Goal: Transaction & Acquisition: Obtain resource

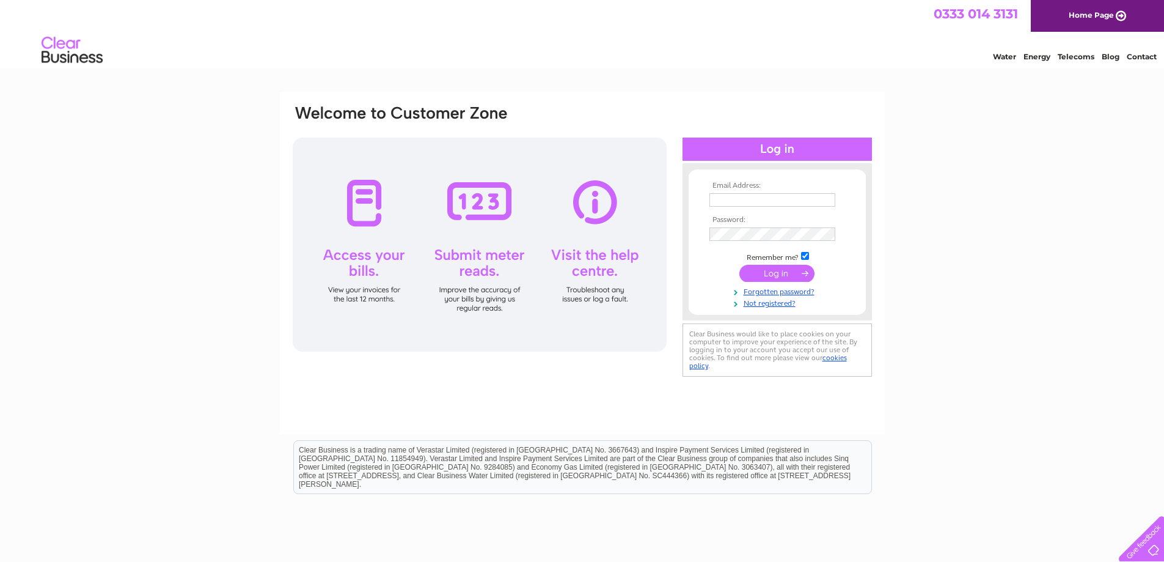
click at [810, 199] on input "text" at bounding box center [773, 199] width 126 height 13
type input "[EMAIL_ADDRESS][DOMAIN_NAME]"
click at [740, 266] on input "submit" at bounding box center [777, 274] width 75 height 17
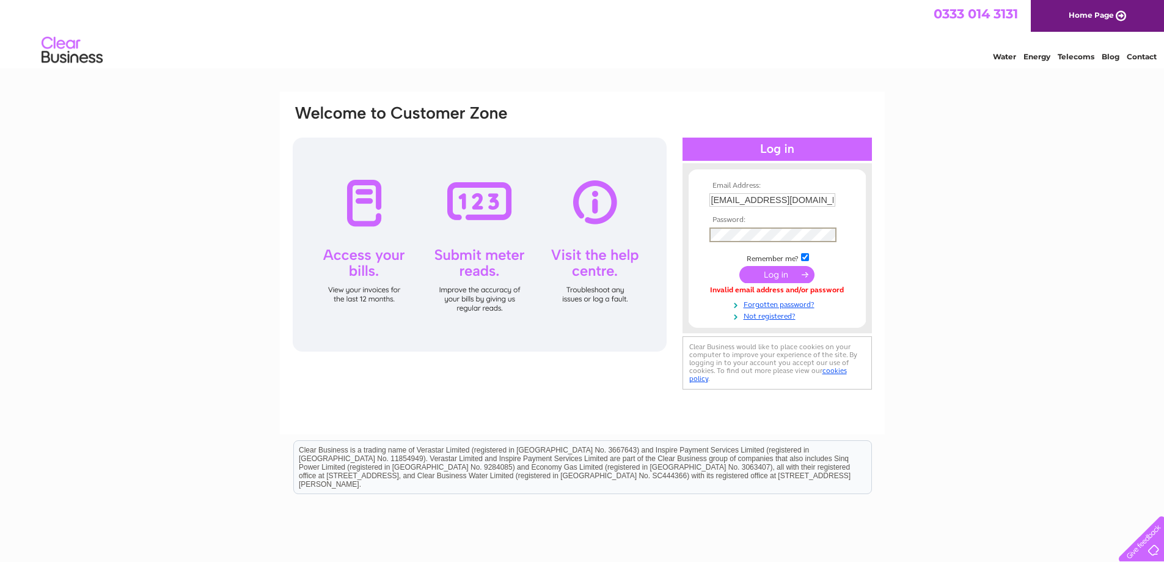
click at [740, 266] on input "submit" at bounding box center [777, 274] width 75 height 17
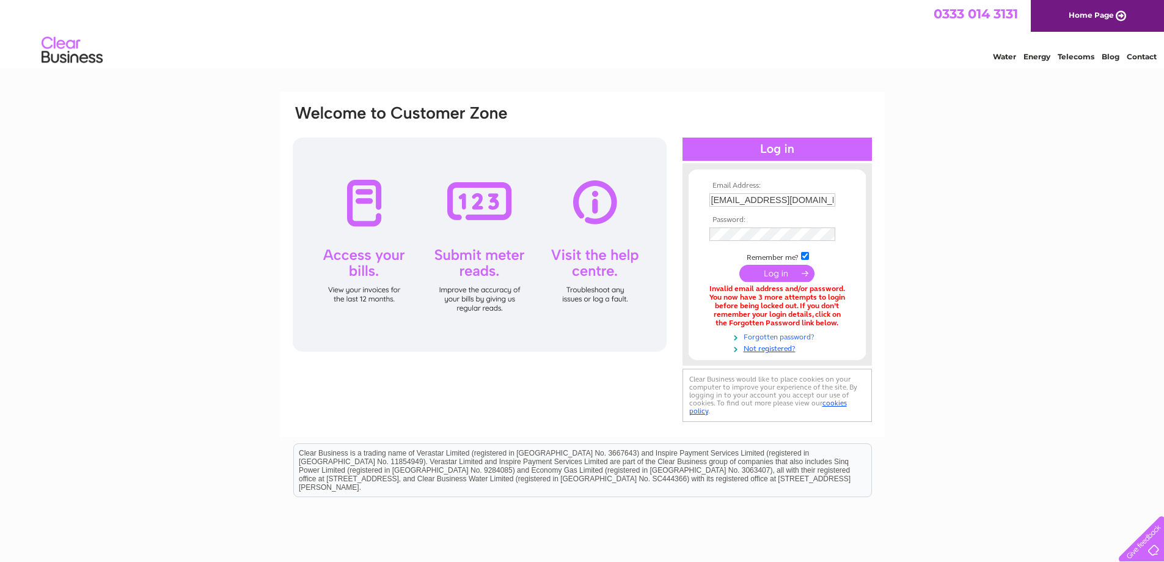
click at [782, 338] on link "Forgotten password?" at bounding box center [779, 336] width 139 height 12
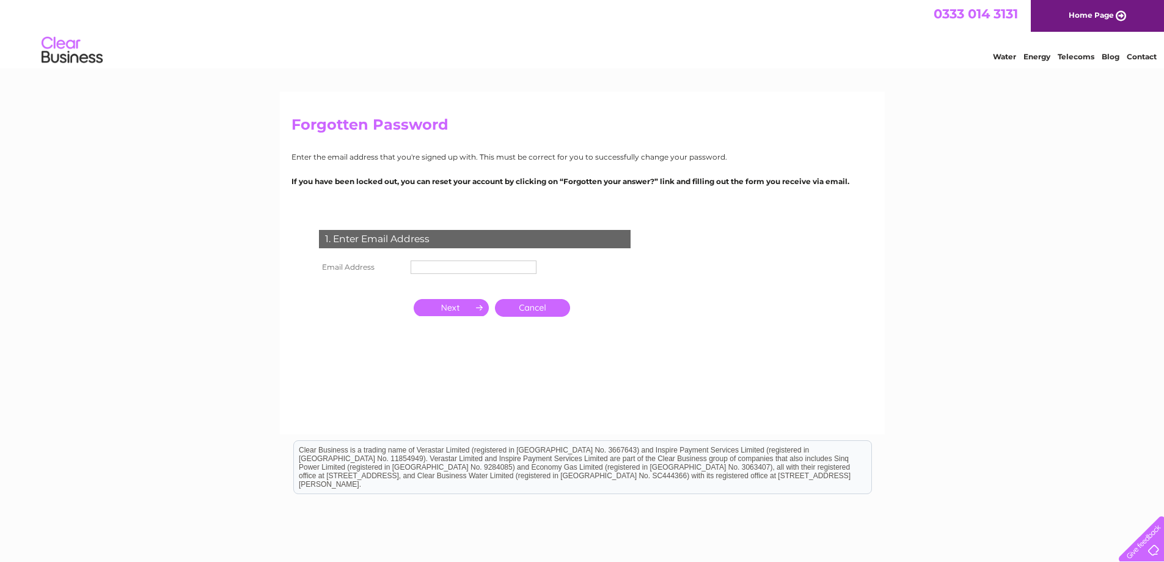
click at [523, 270] on input "text" at bounding box center [474, 266] width 126 height 13
type input "[EMAIL_ADDRESS][DOMAIN_NAME]"
click input "submit" at bounding box center [0, 0] width 0 height 0
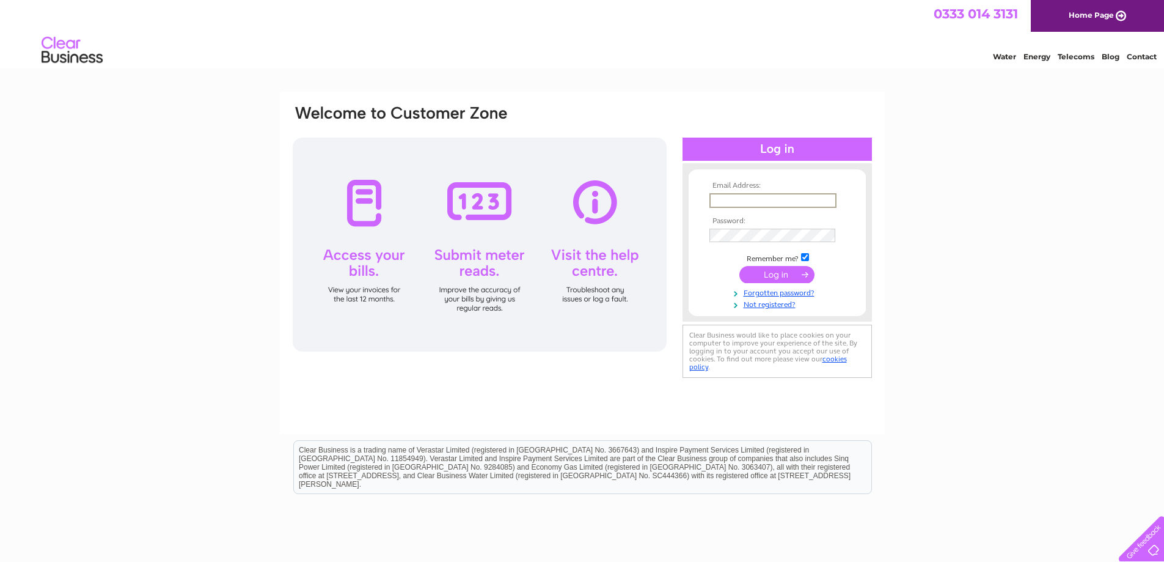
click at [776, 199] on input "text" at bounding box center [773, 200] width 127 height 15
click at [788, 294] on link "Forgotten password?" at bounding box center [779, 292] width 139 height 12
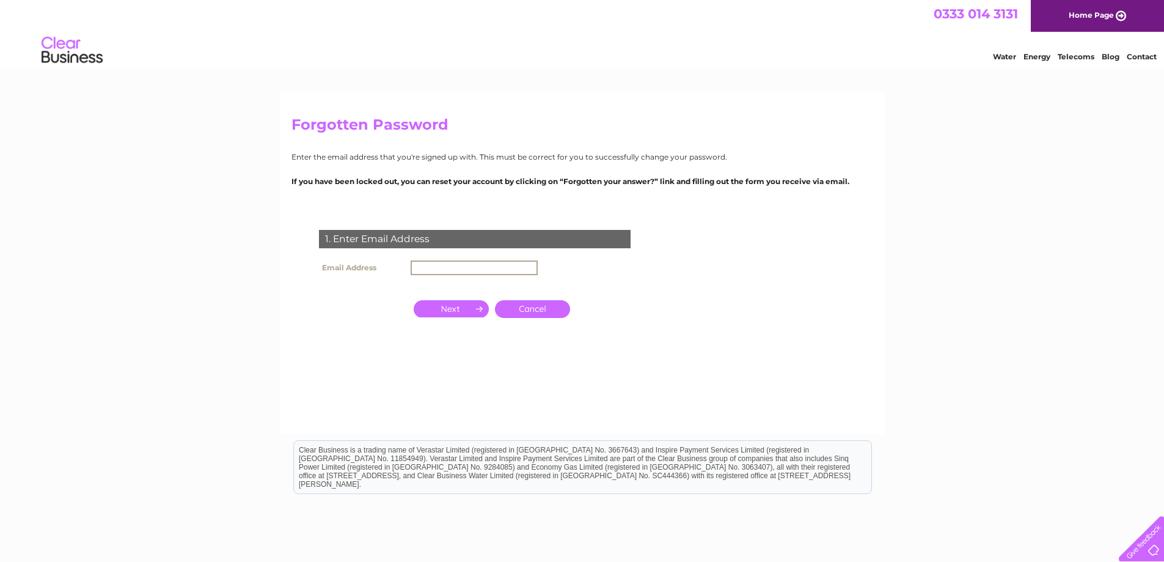
click at [470, 265] on input "text" at bounding box center [474, 267] width 127 height 15
type input "cavelady@live.co.uk"
click at [442, 306] on input "button" at bounding box center [451, 308] width 75 height 17
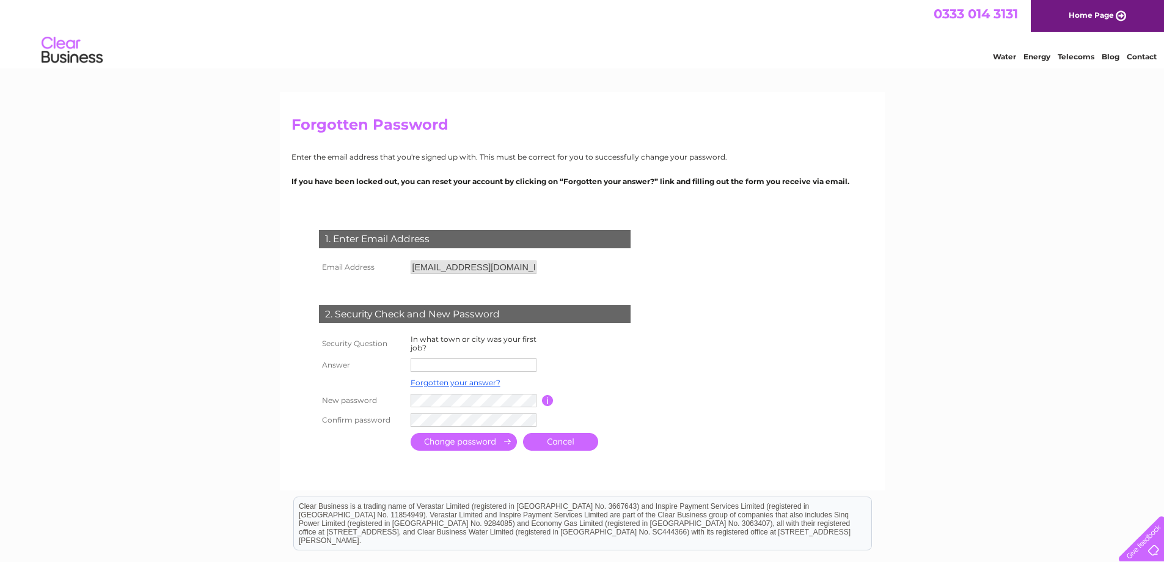
click at [437, 366] on input "text" at bounding box center [474, 364] width 126 height 13
type input "Hastings"
click at [411, 434] on input "submit" at bounding box center [464, 443] width 106 height 18
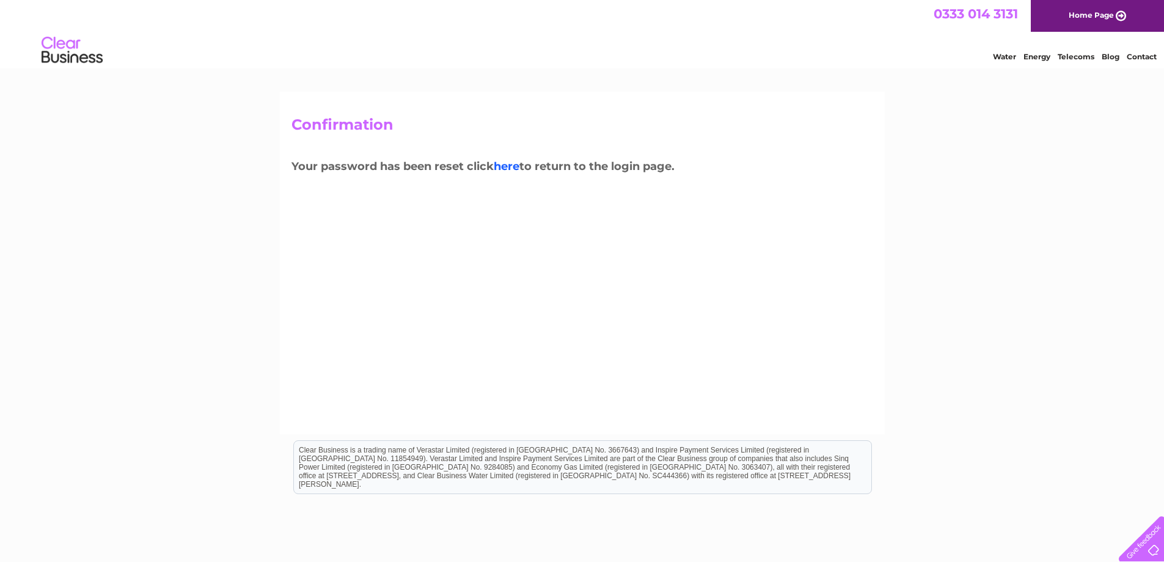
click at [511, 167] on link "here" at bounding box center [507, 166] width 26 height 13
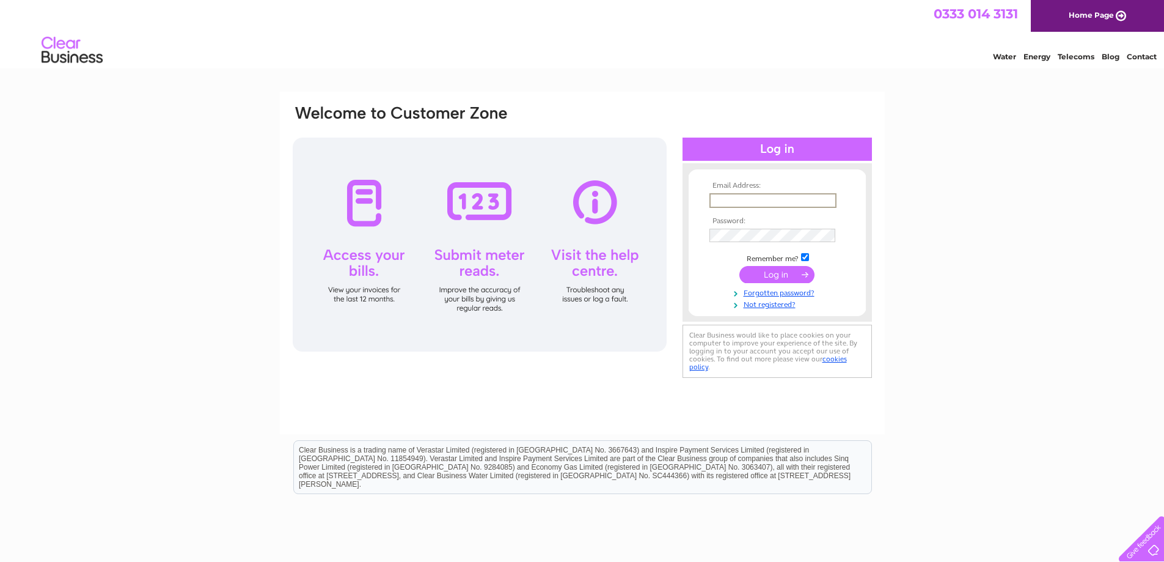
click at [747, 196] on input "text" at bounding box center [773, 200] width 127 height 15
type input "[EMAIL_ADDRESS][DOMAIN_NAME]"
click at [740, 266] on input "submit" at bounding box center [777, 274] width 75 height 17
click at [751, 274] on input "submit" at bounding box center [777, 274] width 75 height 17
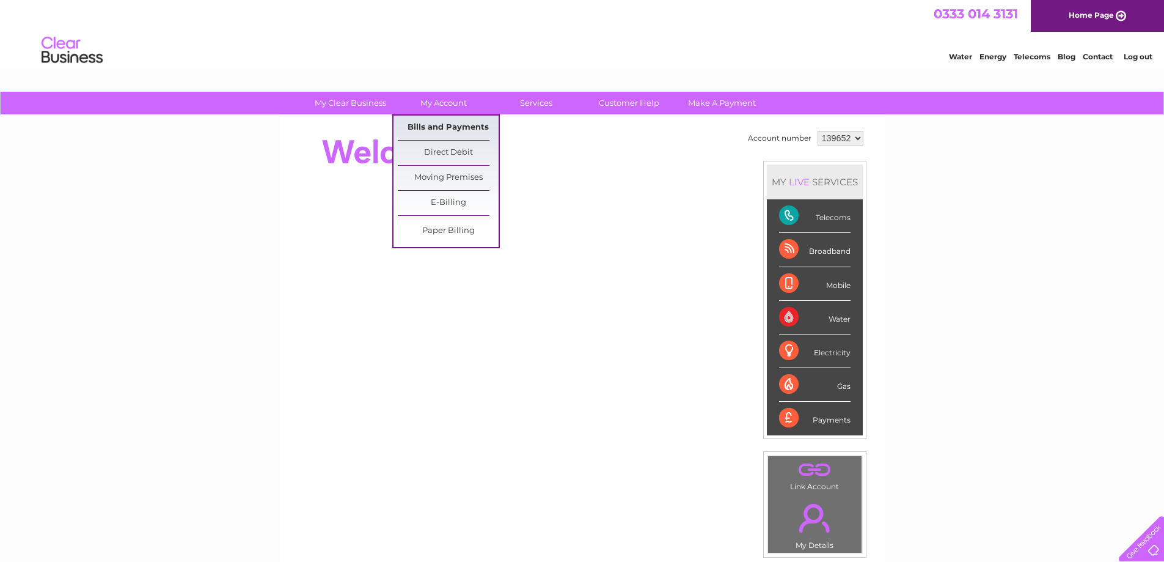
click at [410, 120] on link "Bills and Payments" at bounding box center [448, 128] width 101 height 24
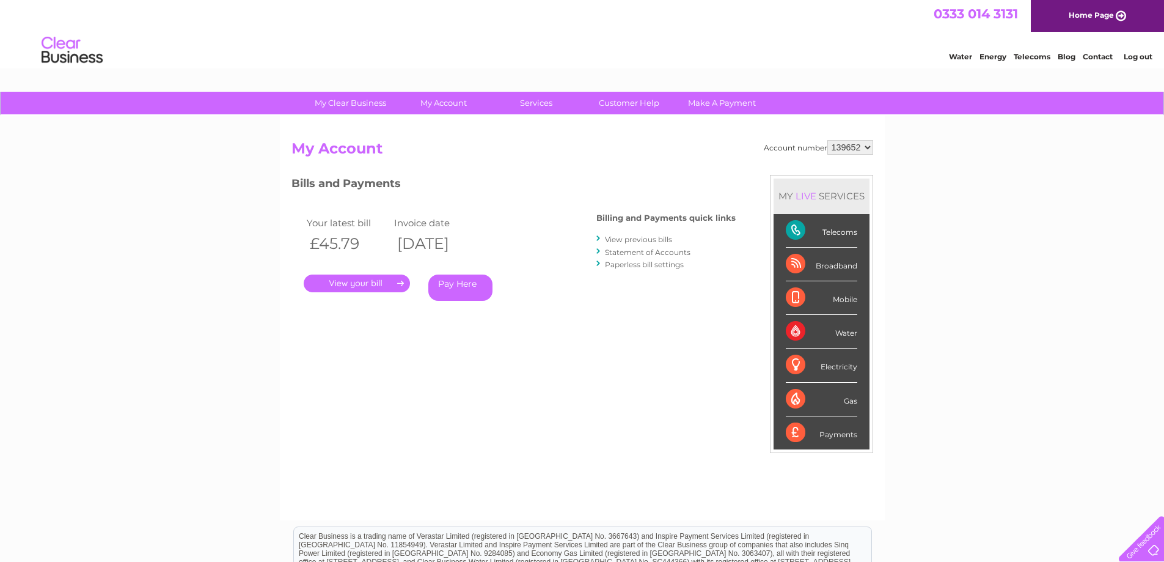
click at [359, 275] on link "." at bounding box center [357, 283] width 106 height 18
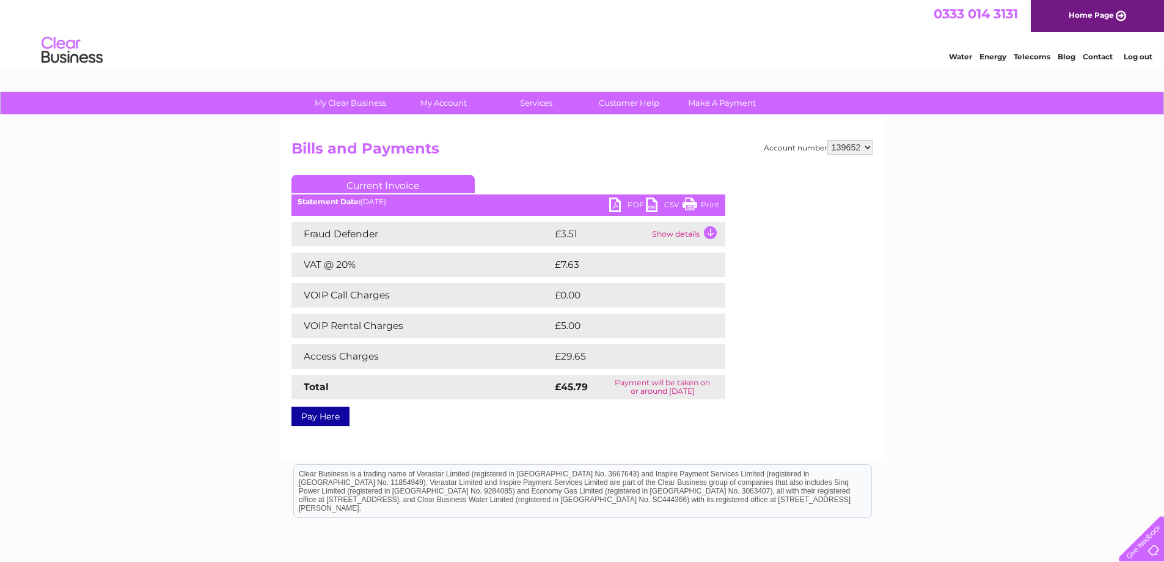
click at [623, 205] on link "PDF" at bounding box center [627, 206] width 37 height 18
